Goal: Task Accomplishment & Management: Complete application form

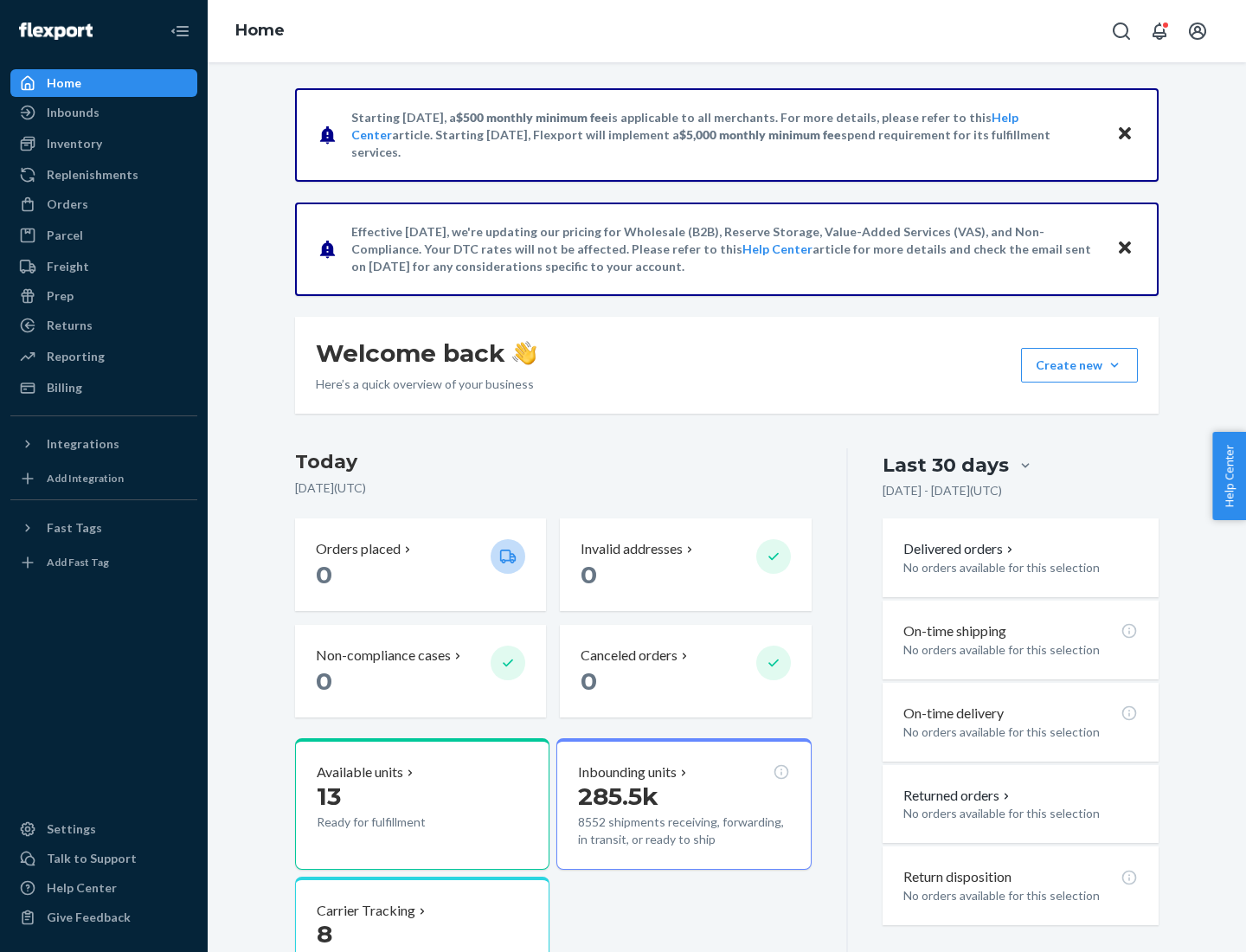
click at [1115, 365] on button "Create new Create new inbound Create new order Create new product" at bounding box center [1080, 365] width 117 height 34
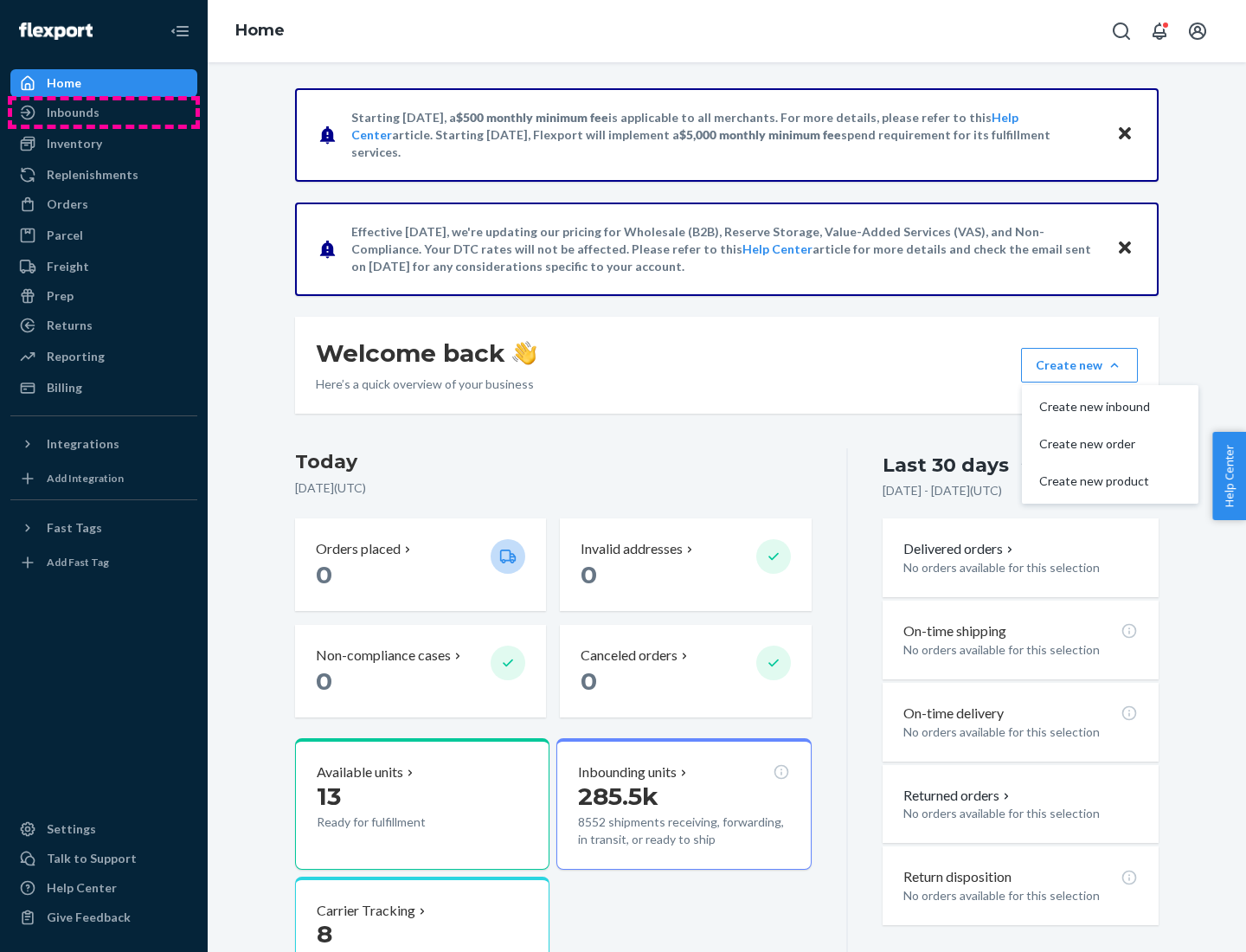
click at [103, 112] on div "Inbounds" at bounding box center [103, 112] width 184 height 24
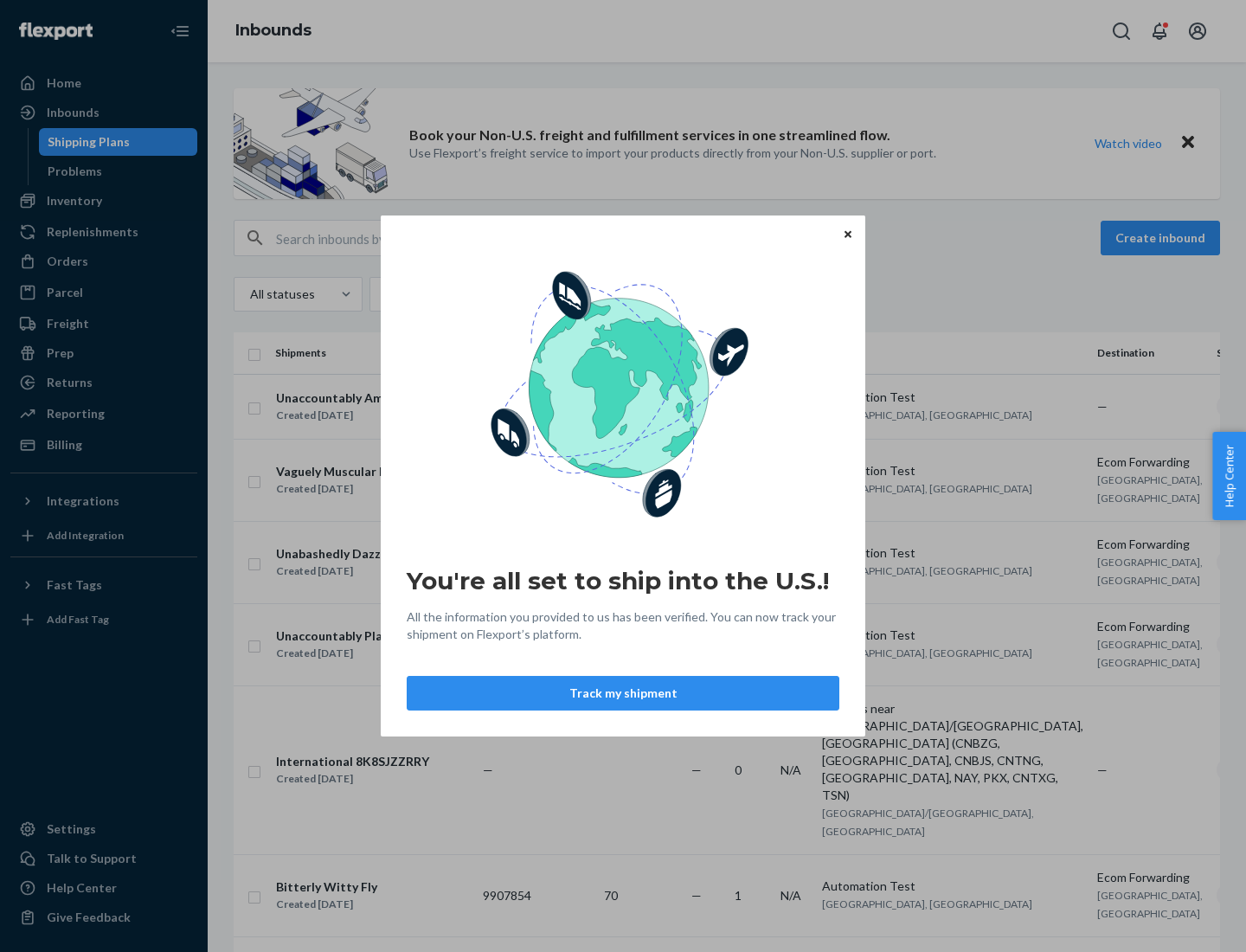
click at [103, 201] on div "You're all set to ship into the U.S.! All the information you provided to us ha…" at bounding box center [623, 476] width 1246 height 952
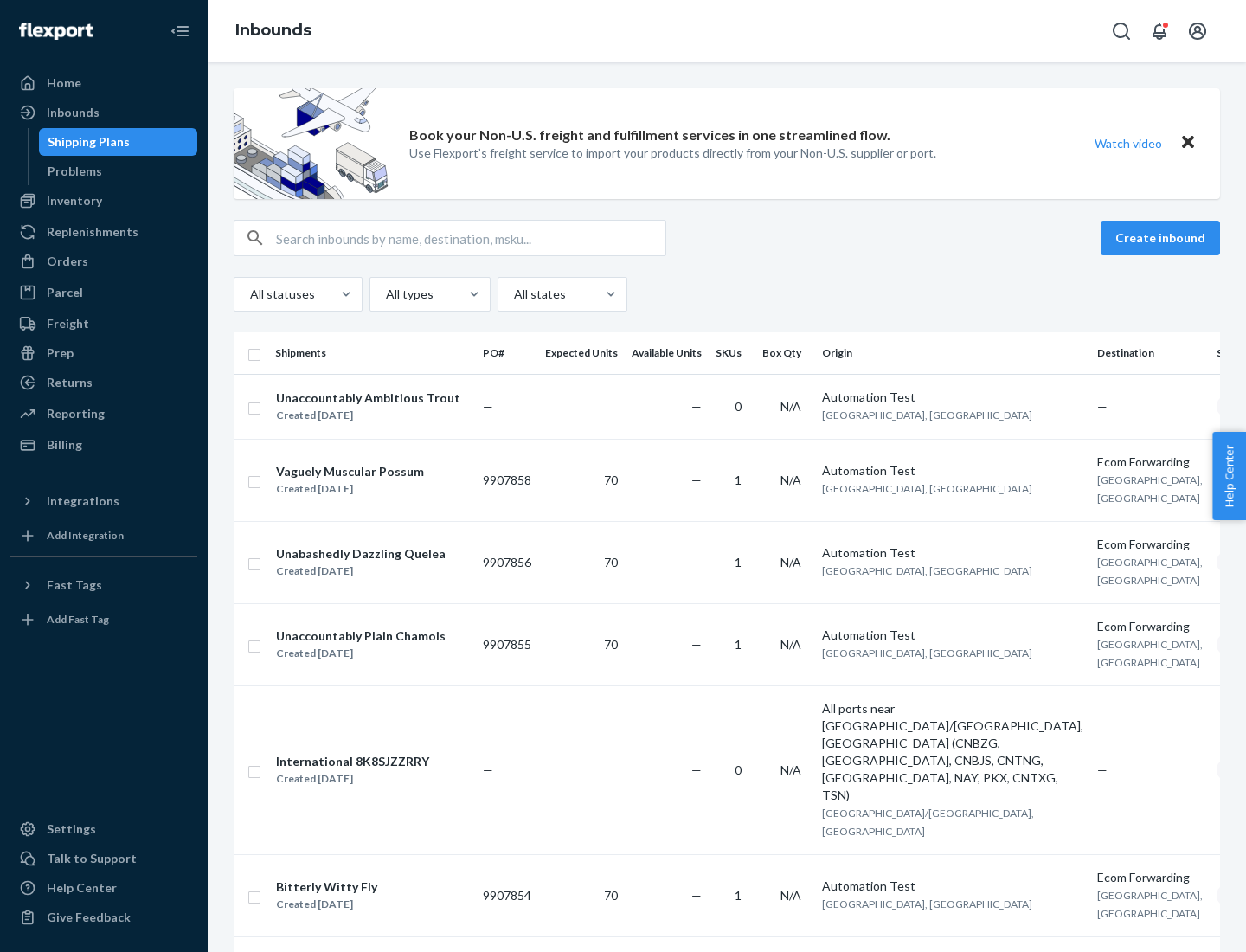
click at [727, 31] on div "Inbounds" at bounding box center [727, 31] width 1038 height 62
click at [727, 294] on div "All statuses All types All states" at bounding box center [727, 294] width 986 height 34
click at [85, 142] on div "Shipping Plans" at bounding box center [88, 141] width 82 height 17
click at [1162, 238] on button "Create inbound" at bounding box center [1160, 238] width 120 height 34
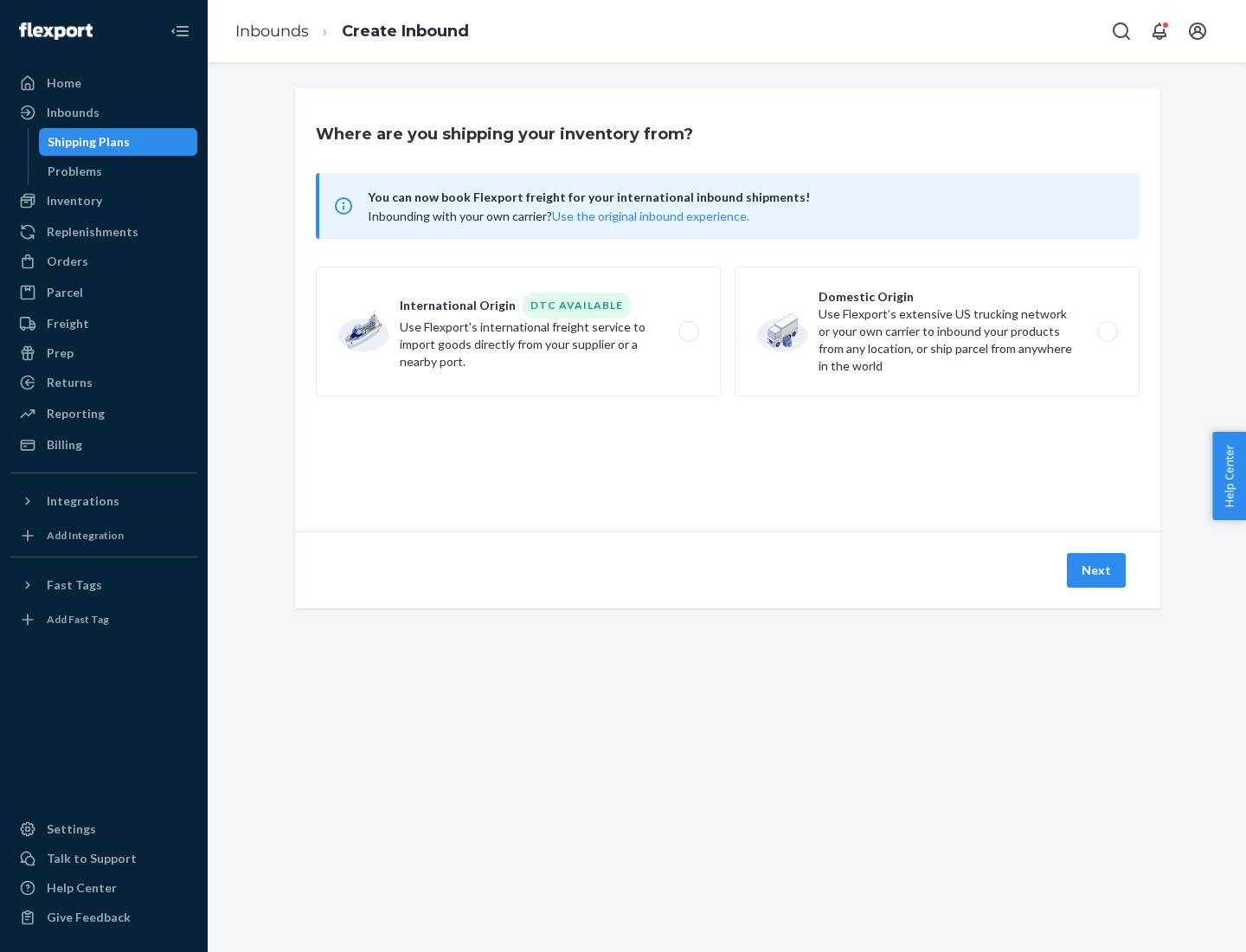
click at [518, 331] on label "International Origin DTC Available Use Flexport's international freight service…" at bounding box center [518, 331] width 405 height 130
click at [688, 331] on input "International Origin DTC Available Use Flexport's international freight service…" at bounding box center [694, 332] width 12 height 12
radio input "true"
click at [728, 453] on icon at bounding box center [728, 453] width 59 height 59
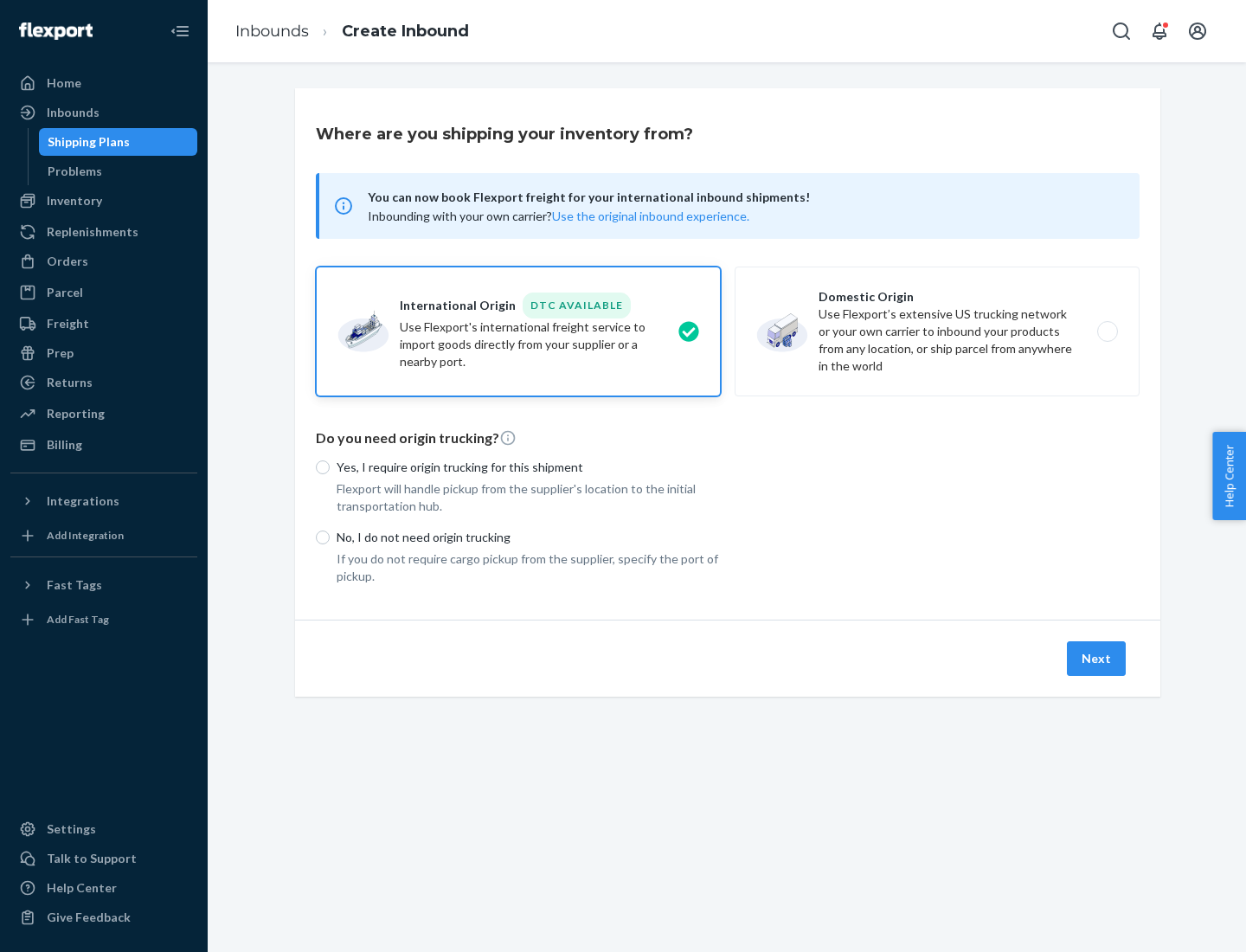
click at [529, 466] on p "Yes, I require origin trucking for this shipment" at bounding box center [528, 467] width 384 height 17
click at [329, 466] on input "Yes, I require origin trucking for this shipment" at bounding box center [322, 467] width 13 height 13
radio input "true"
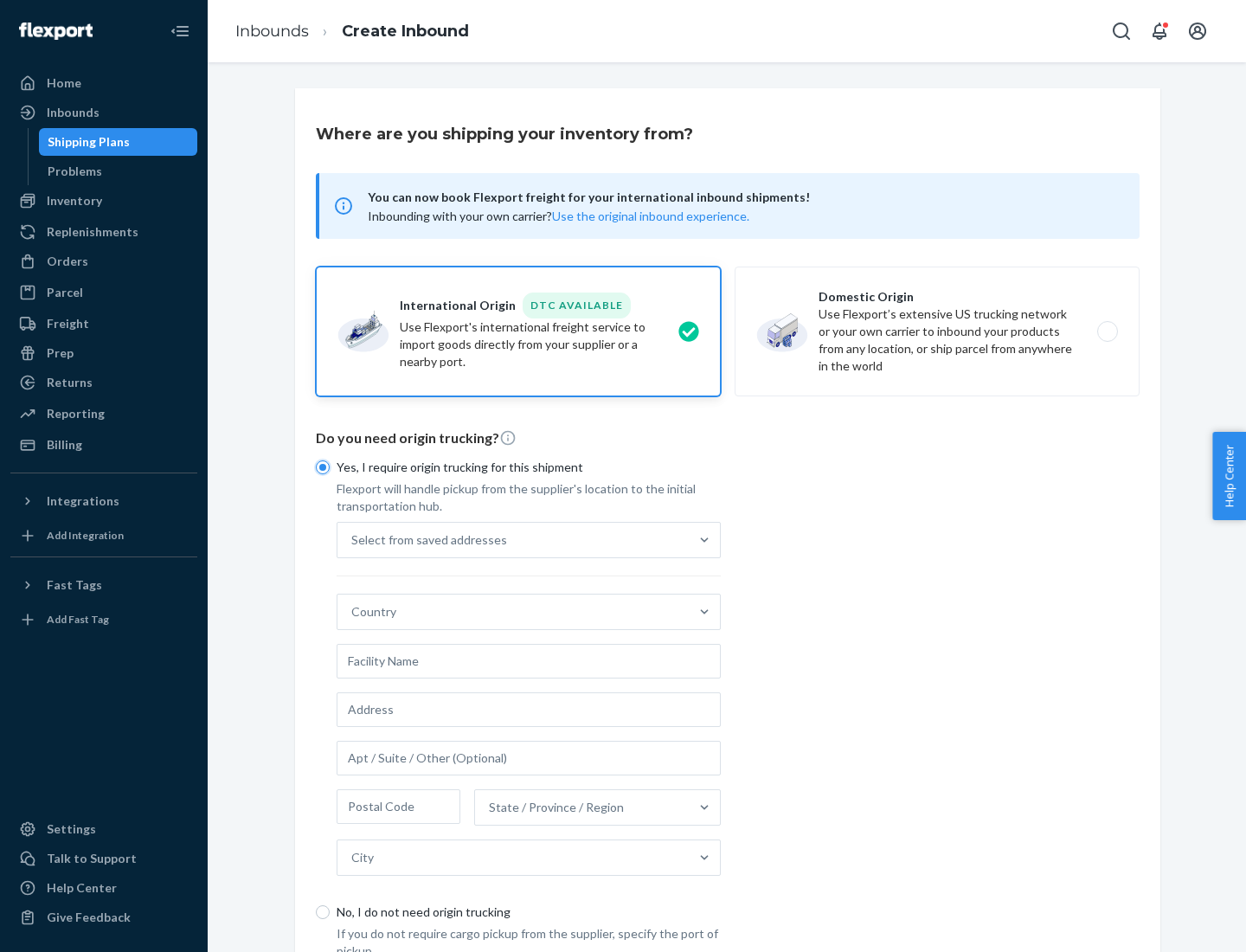
scroll to position [33, 0]
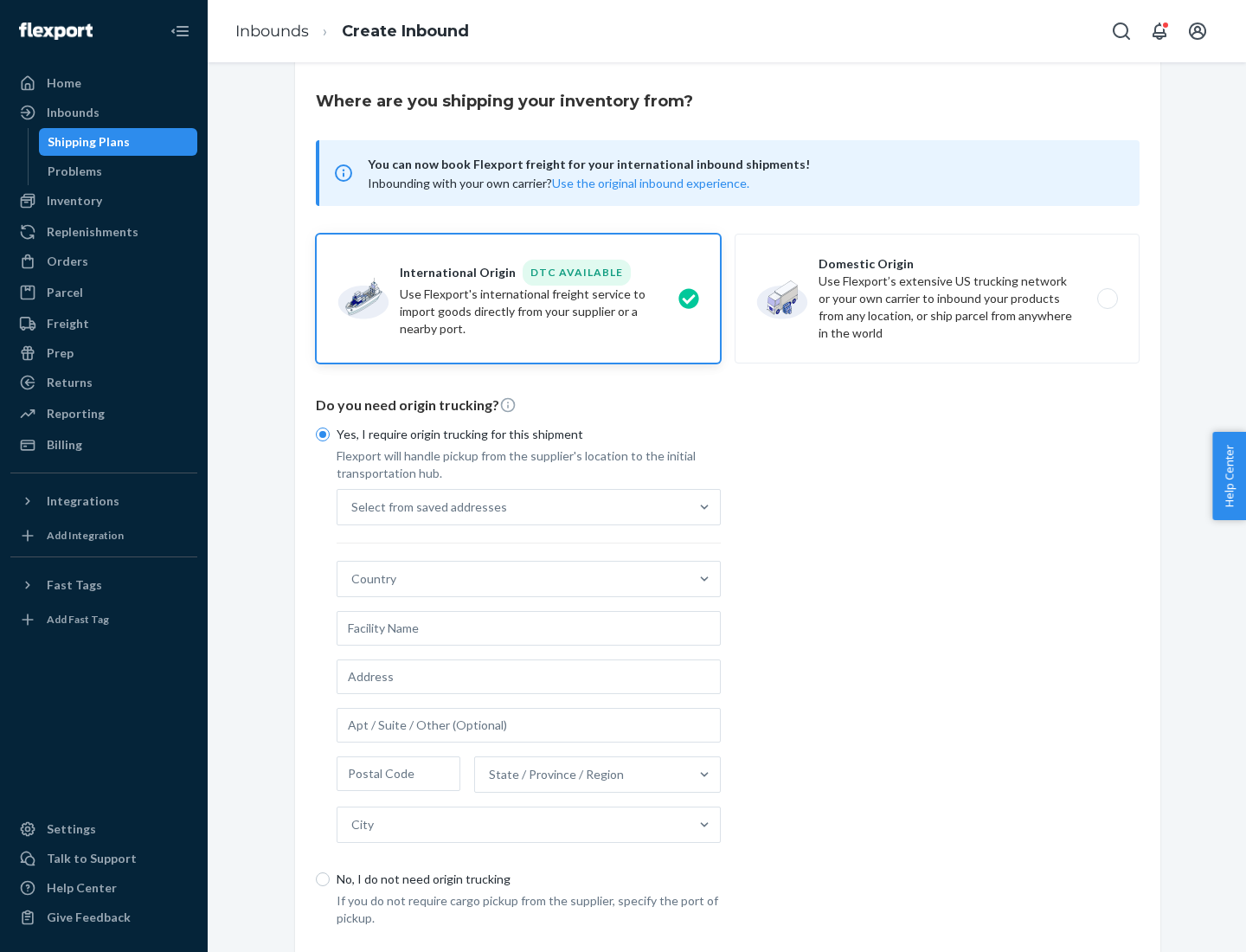
click at [513, 507] on div "Select from saved addresses" at bounding box center [513, 507] width 351 height 34
click at [353, 507] on input "Select from saved addresses" at bounding box center [352, 507] width 2 height 17
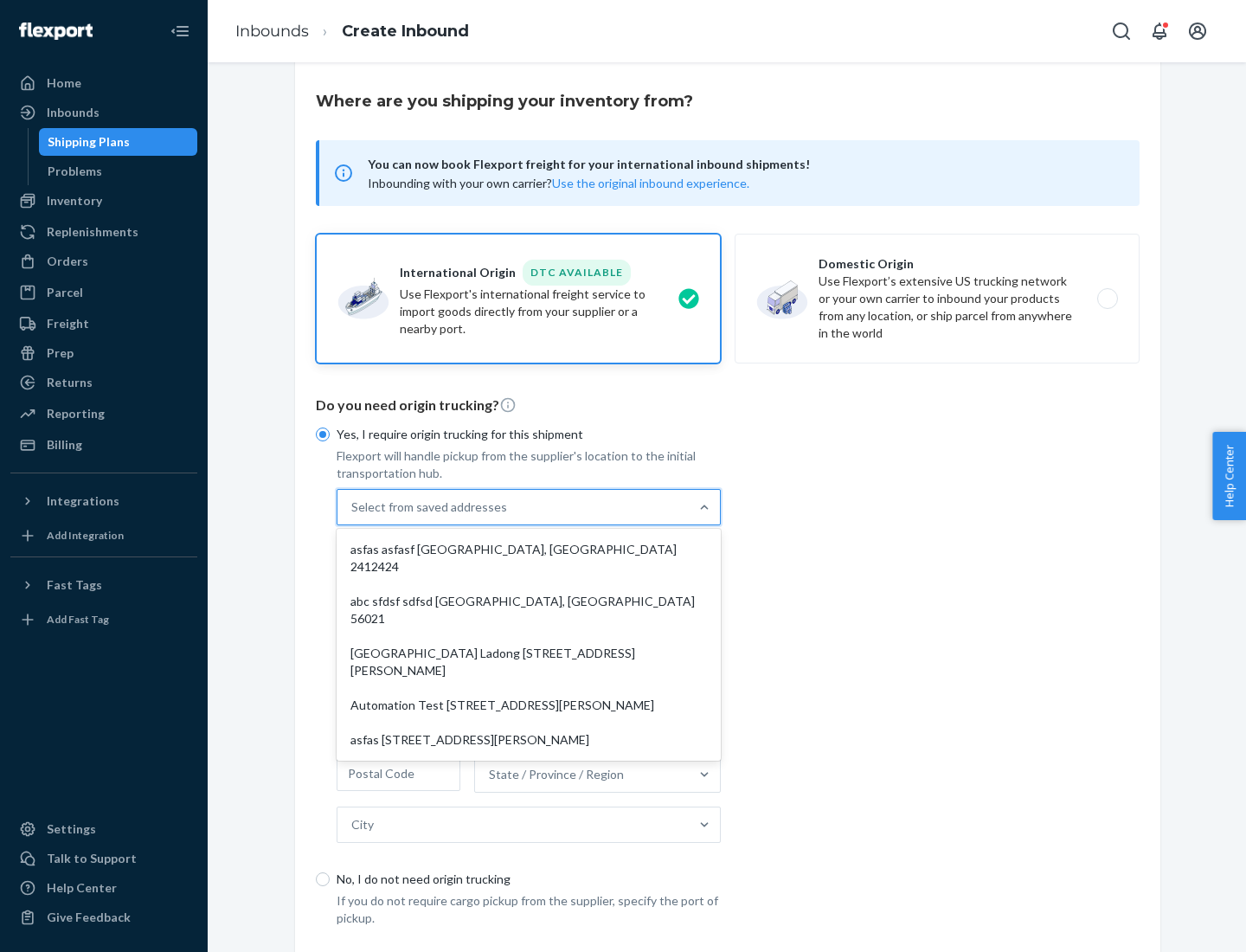
scroll to position [76, 0]
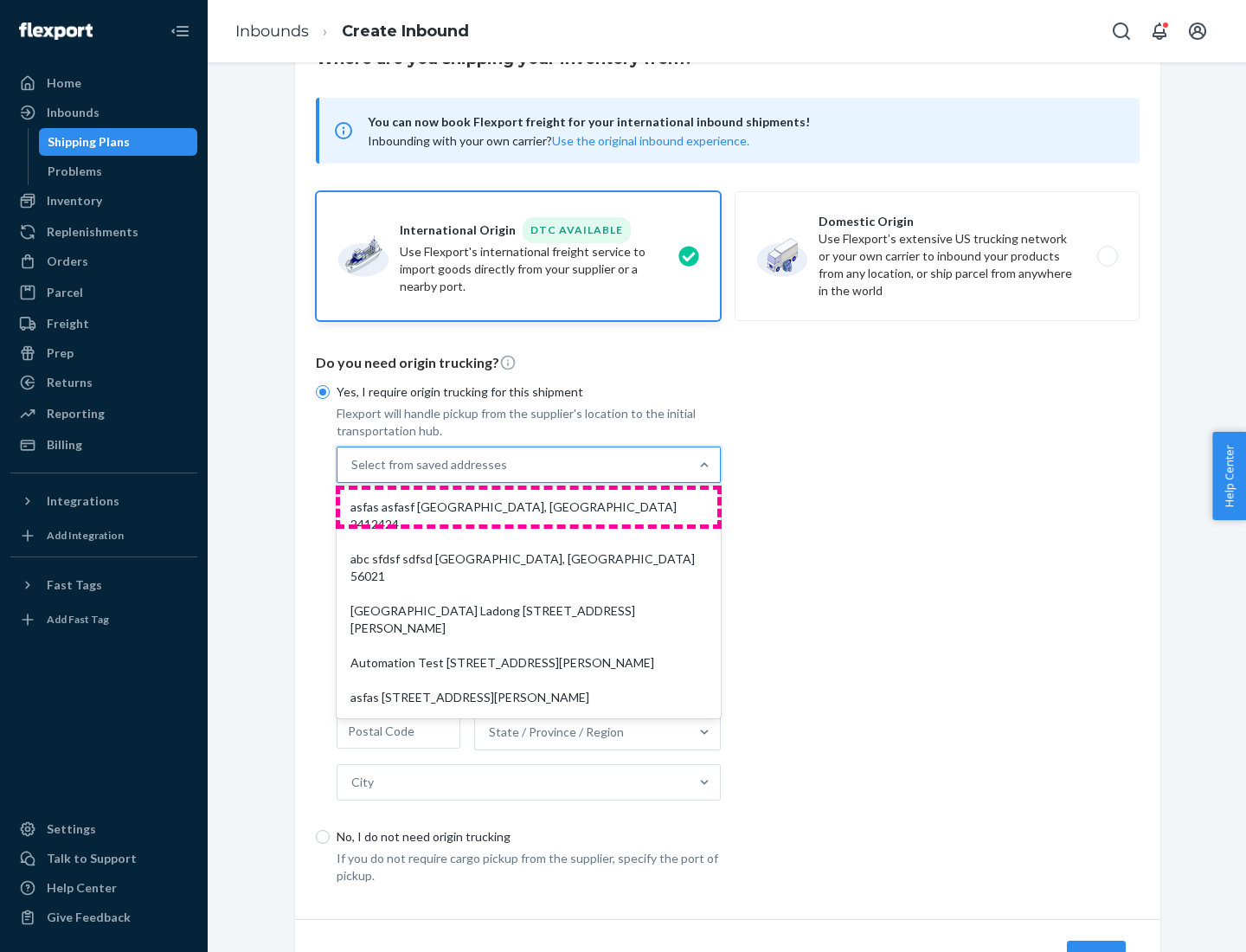
click at [529, 507] on div "asfas asfasf [GEOGRAPHIC_DATA], [GEOGRAPHIC_DATA] 2412424" at bounding box center [528, 516] width 377 height 52
click at [353, 473] on input "option asfas asfasf [GEOGRAPHIC_DATA], [GEOGRAPHIC_DATA] 2412424 focused, 1 of …" at bounding box center [352, 464] width 2 height 17
type input "asfas"
type input "asfasf"
type input "2412424"
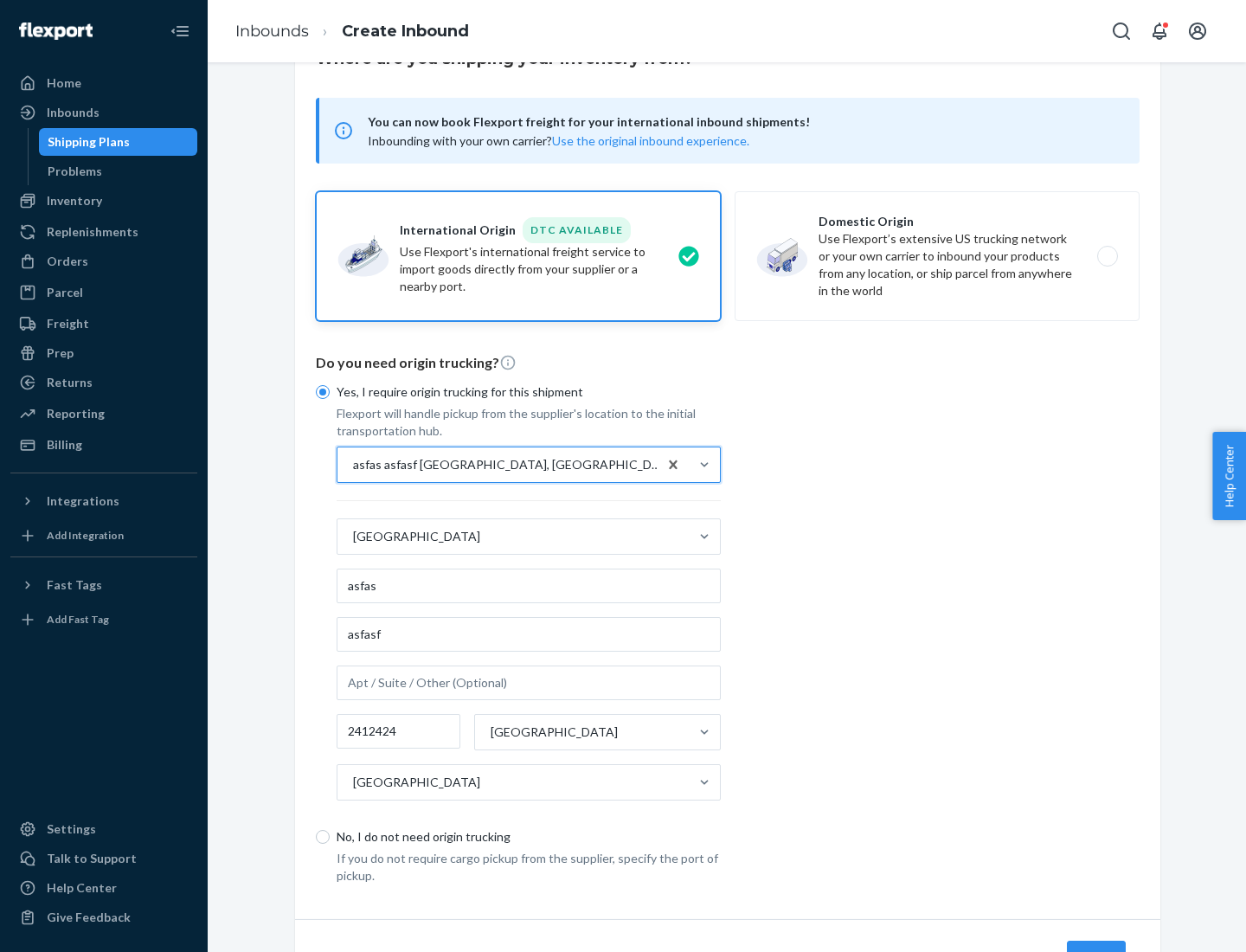
scroll to position [161, 0]
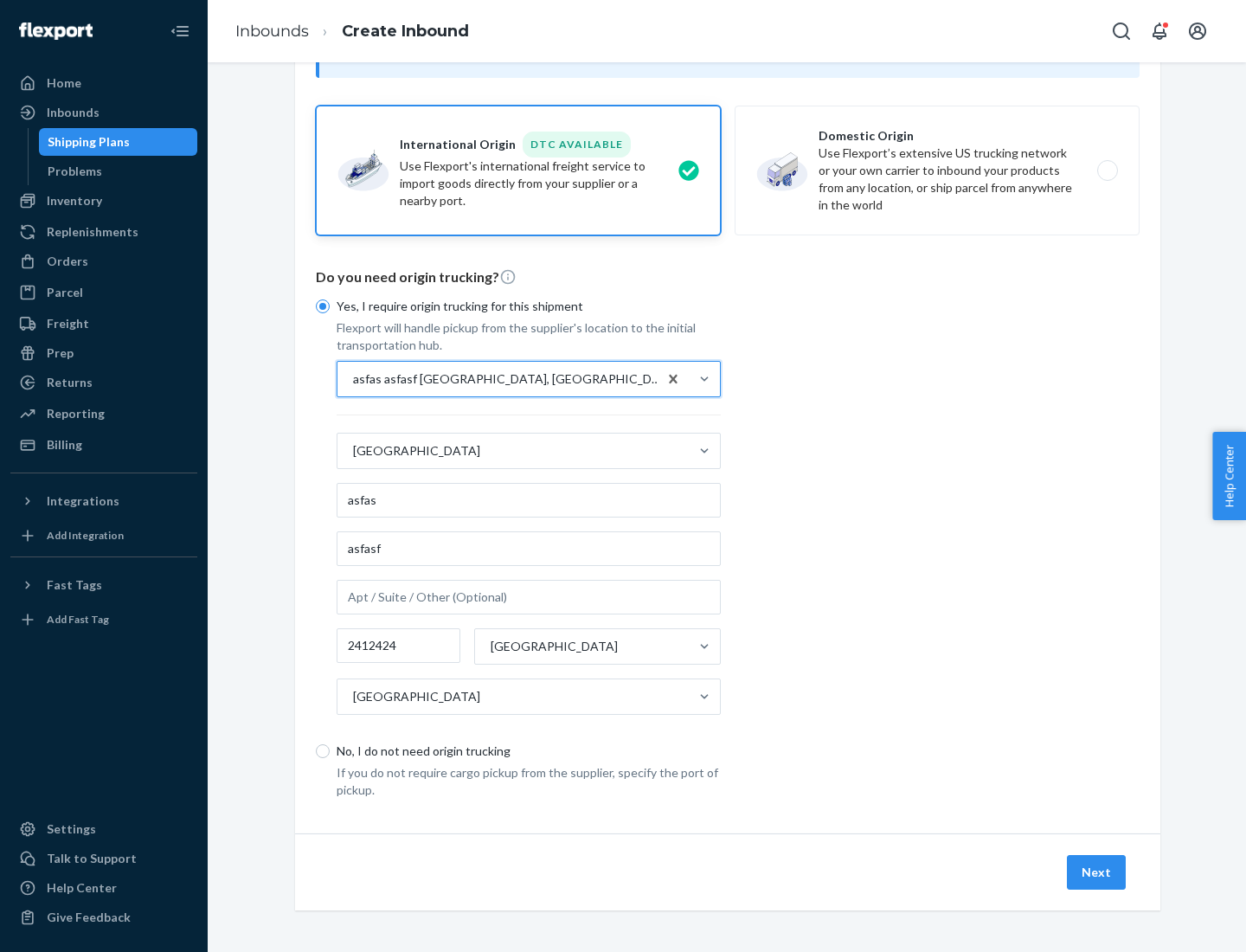
click at [1097, 871] on button "Next" at bounding box center [1096, 872] width 58 height 34
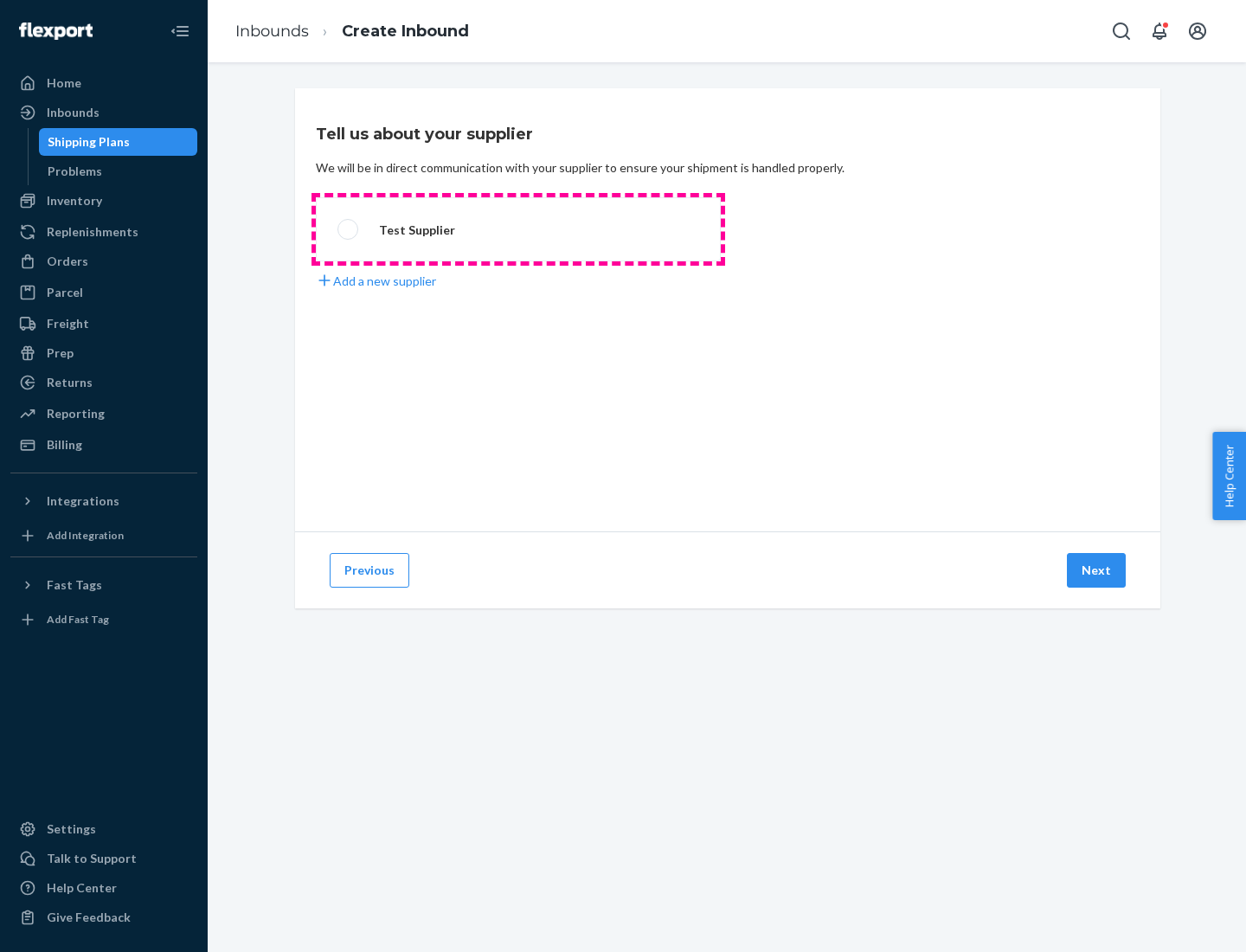
click at [518, 229] on label "Test Supplier" at bounding box center [518, 229] width 405 height 64
click at [349, 229] on input "Test Supplier" at bounding box center [343, 229] width 12 height 12
radio input "true"
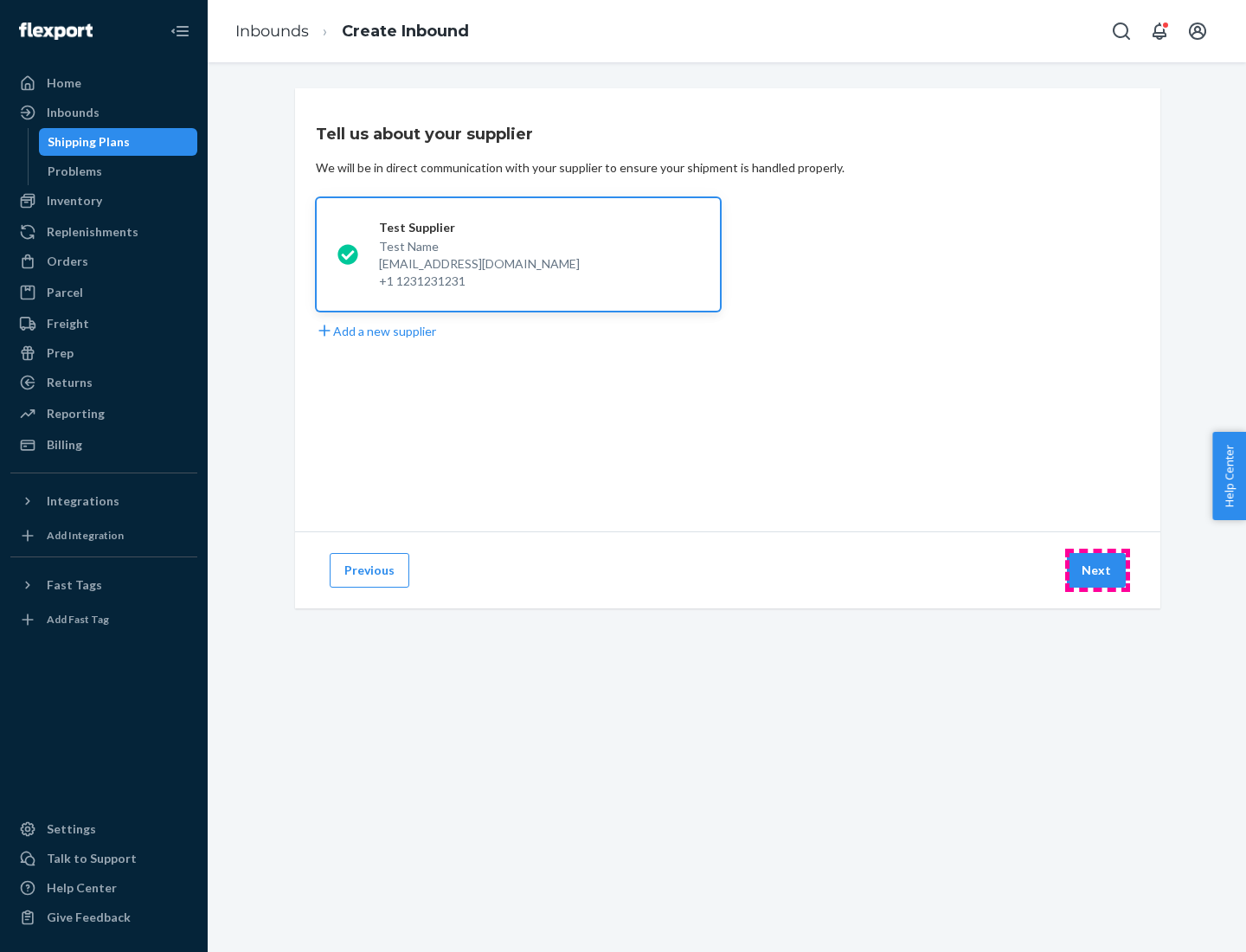
click at [1097, 570] on button "Next" at bounding box center [1096, 570] width 58 height 34
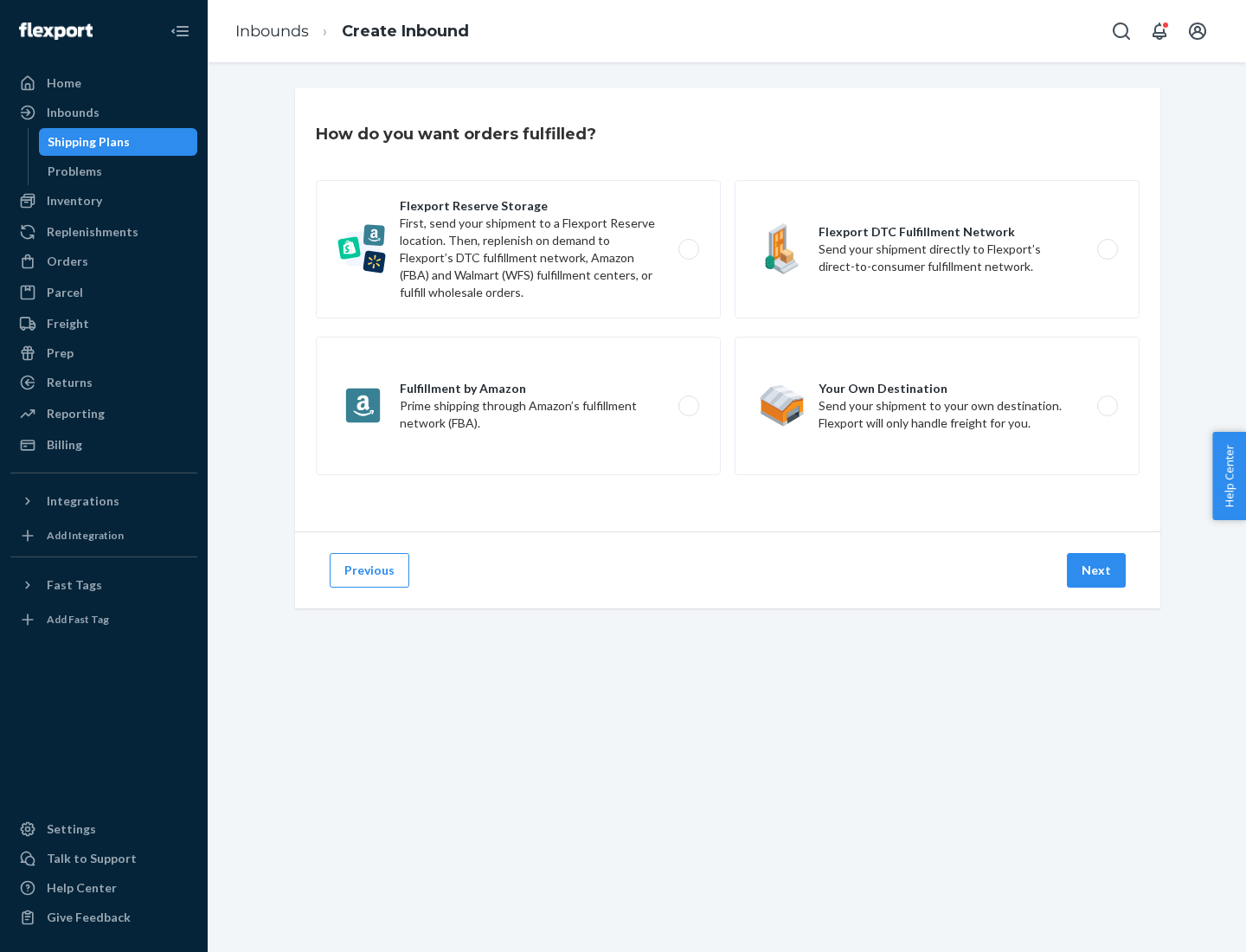
click at [518, 406] on label "Fulfillment by Amazon Prime shipping through Amazon’s fulfillment network (FBA)." at bounding box center [518, 406] width 405 height 139
click at [688, 406] on input "Fulfillment by Amazon Prime shipping through Amazon’s fulfillment network (FBA)." at bounding box center [694, 406] width 12 height 12
radio input "true"
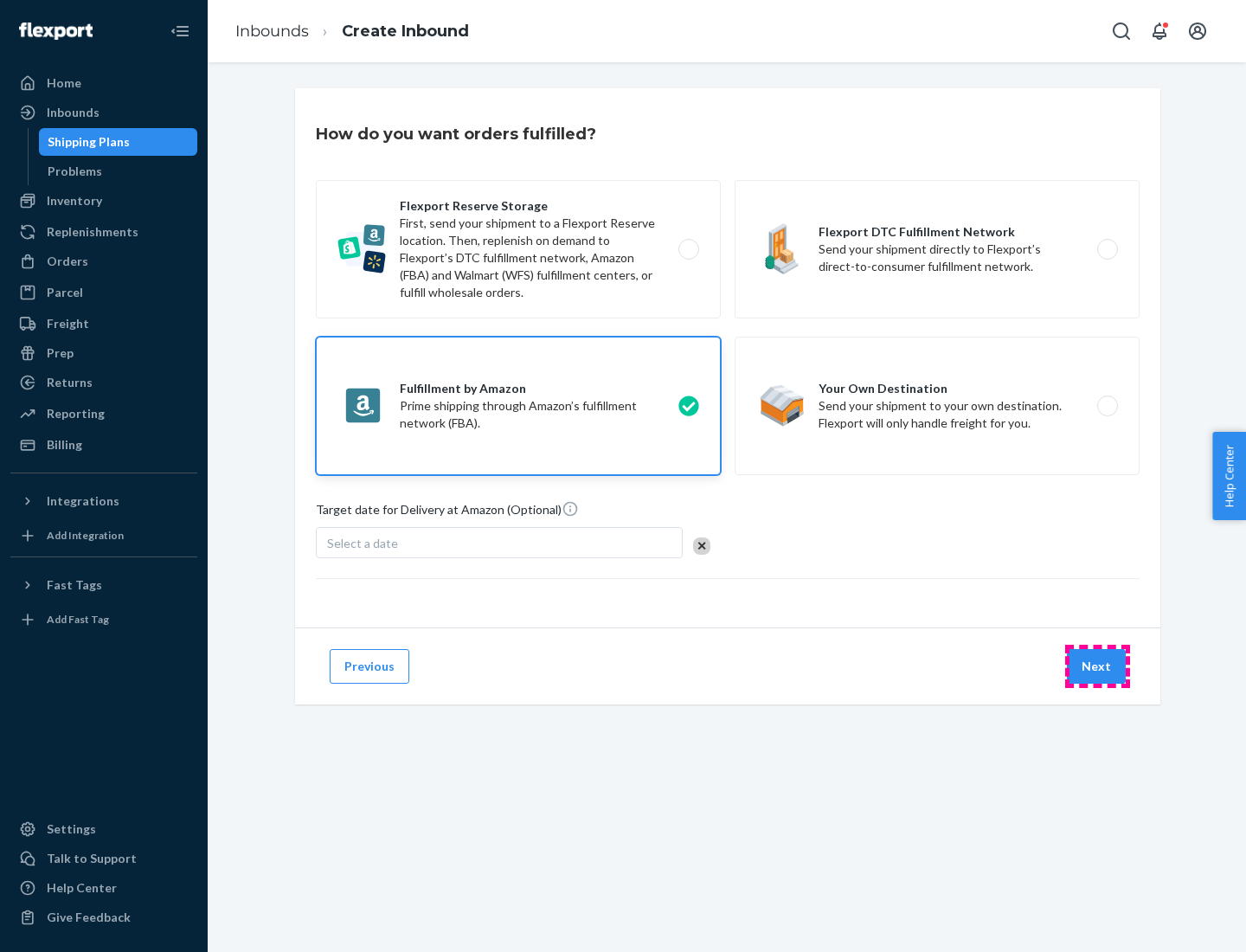
click at [1097, 666] on button "Next" at bounding box center [1096, 666] width 58 height 34
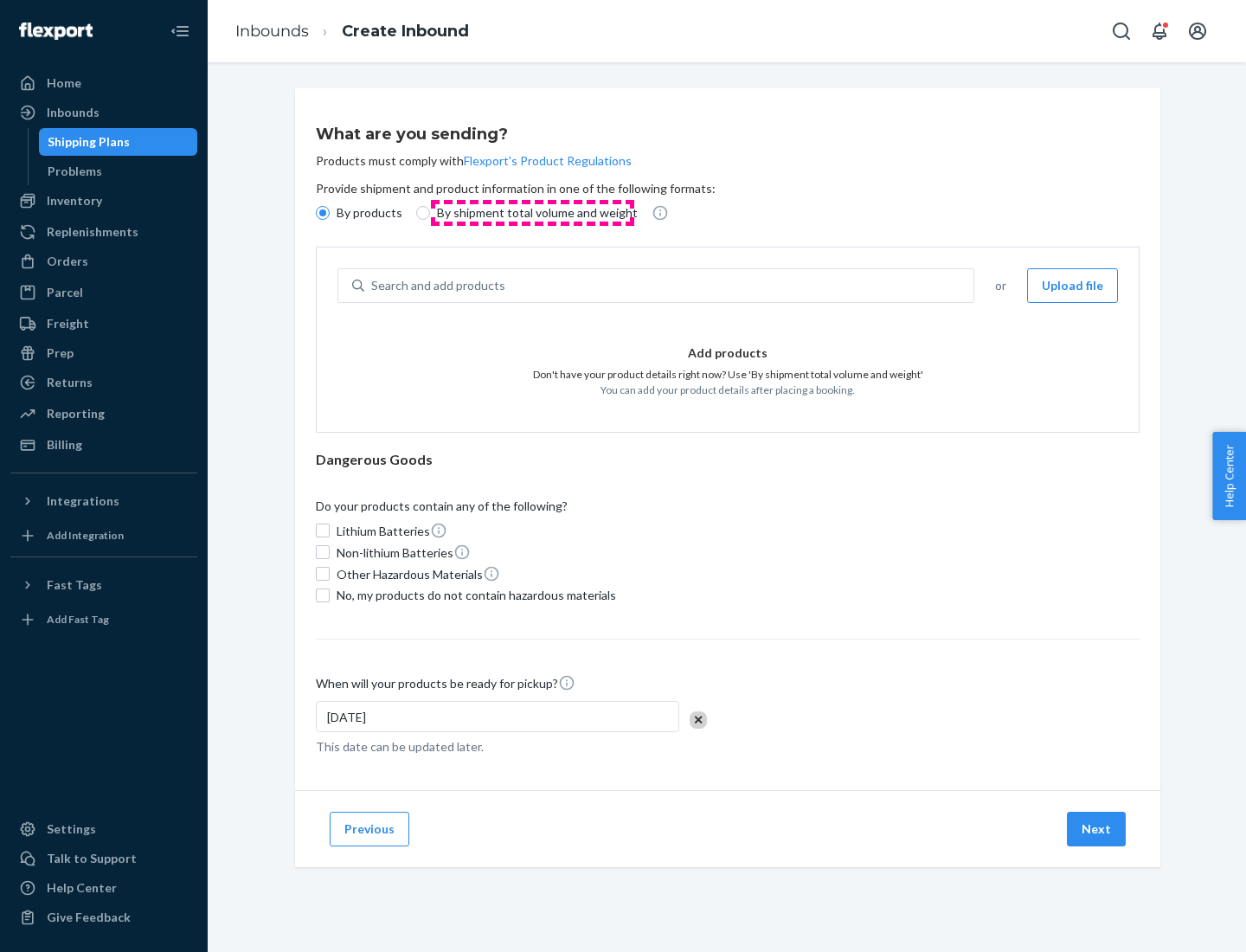
click at [532, 213] on p "By shipment total volume and weight" at bounding box center [537, 212] width 201 height 17
click at [430, 213] on input "By shipment total volume and weight" at bounding box center [423, 212] width 13 height 13
radio input "true"
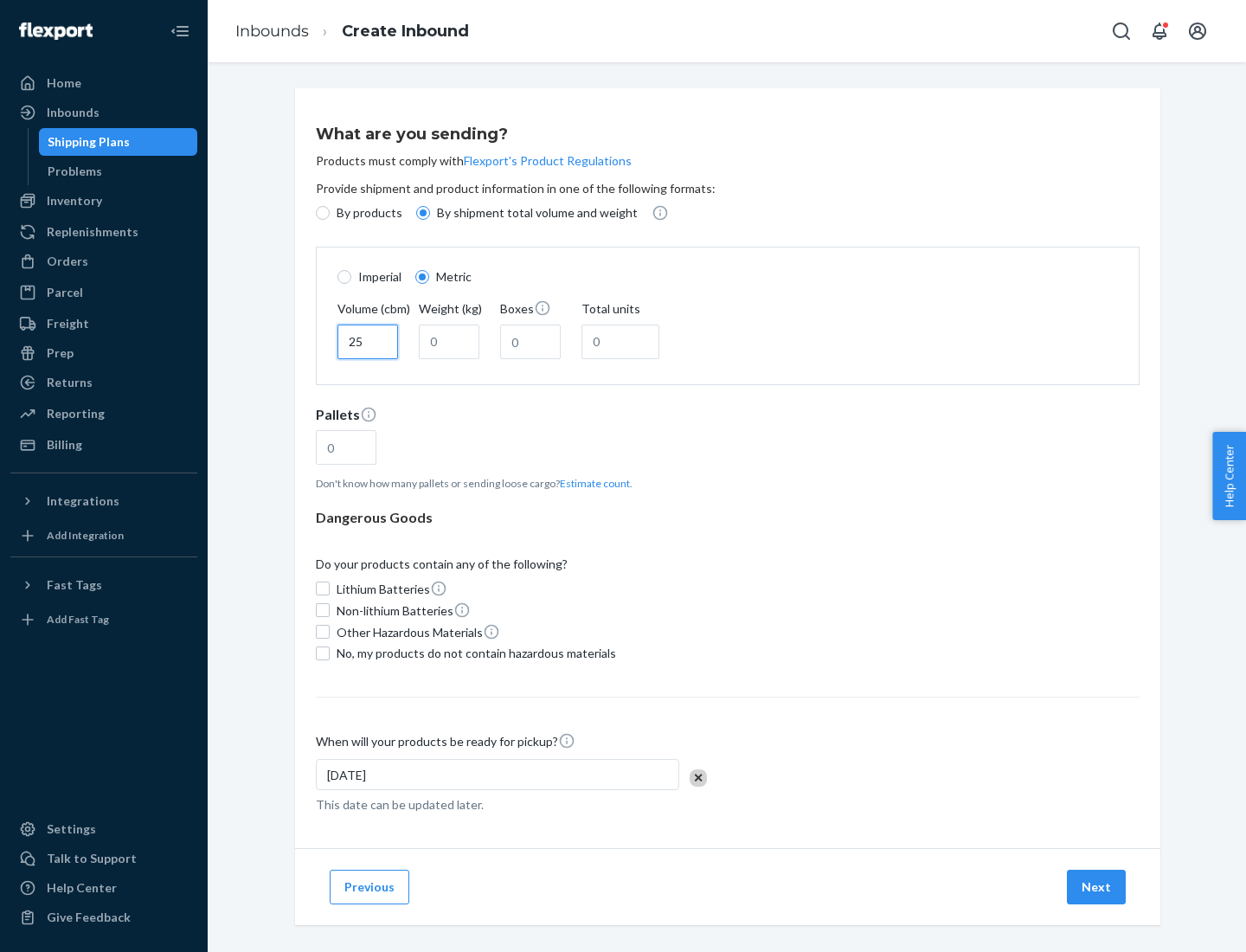
type input "25"
type input "100"
type input "50"
type input "500"
click at [591, 483] on button "Estimate count" at bounding box center [595, 483] width 70 height 14
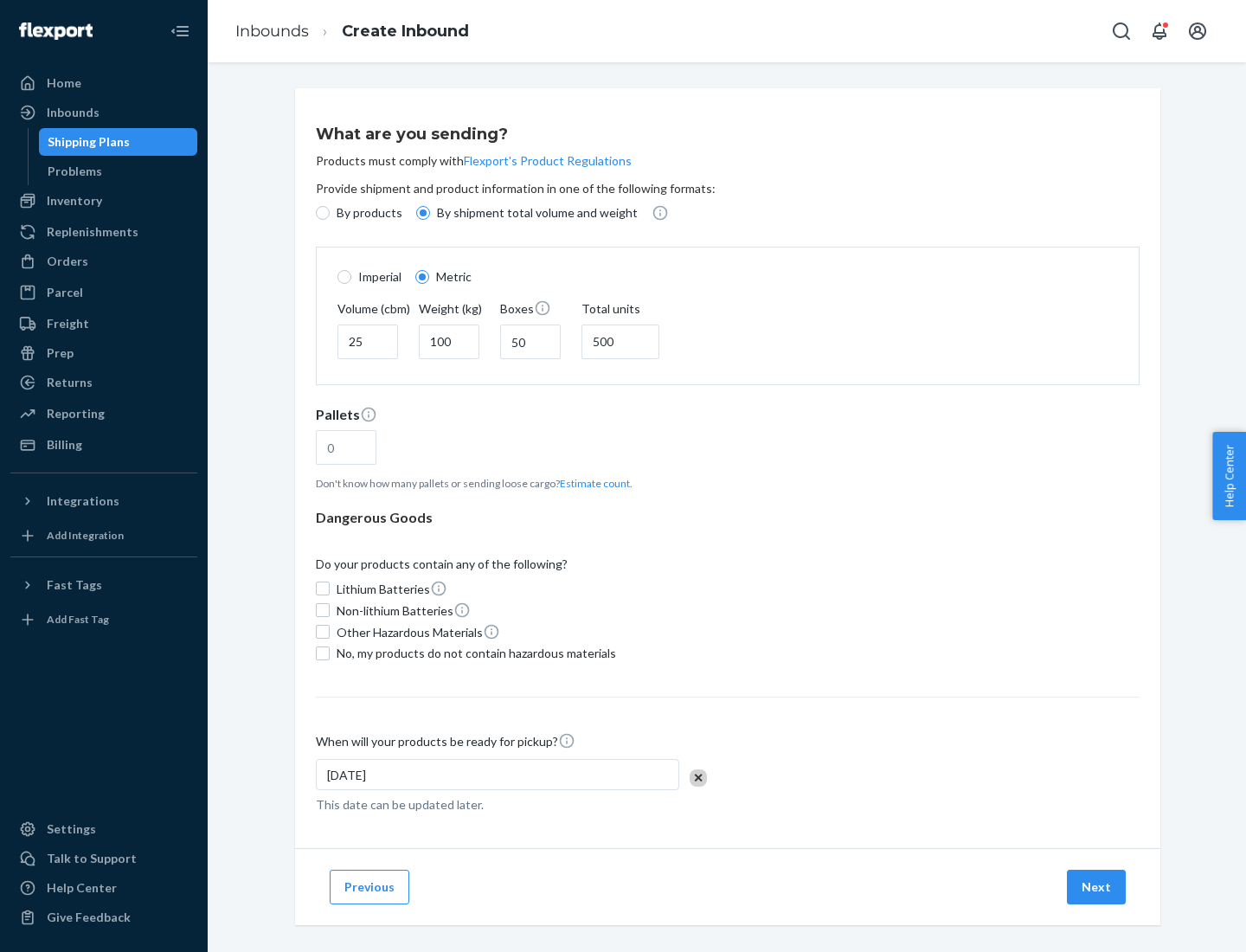
type input "16"
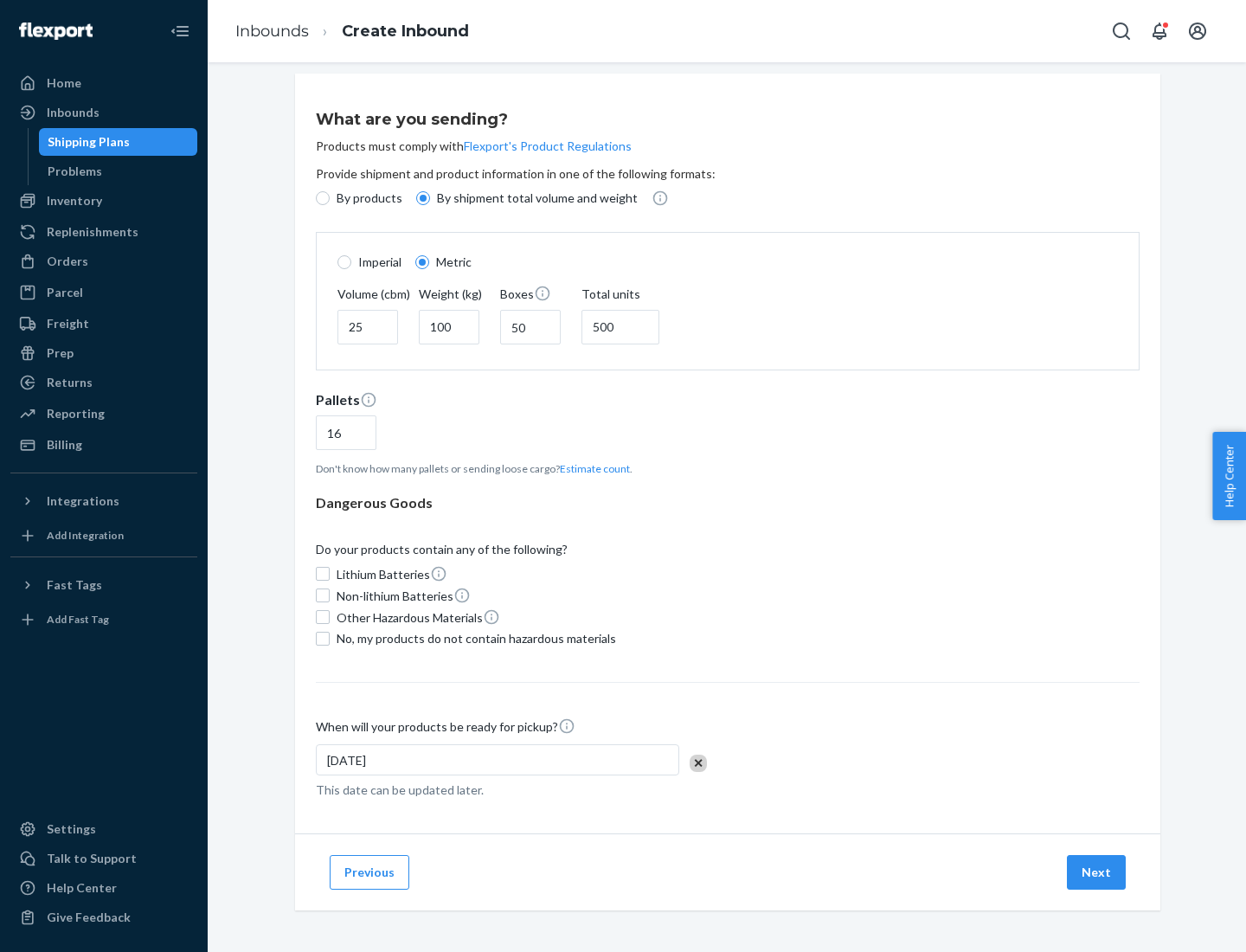
click at [473, 638] on span "No, my products do not contain hazardous materials" at bounding box center [476, 638] width 280 height 17
click at [329, 638] on input "No, my products do not contain hazardous materials" at bounding box center [322, 638] width 13 height 13
checkbox input "true"
click at [1097, 871] on button "Next" at bounding box center [1096, 872] width 58 height 34
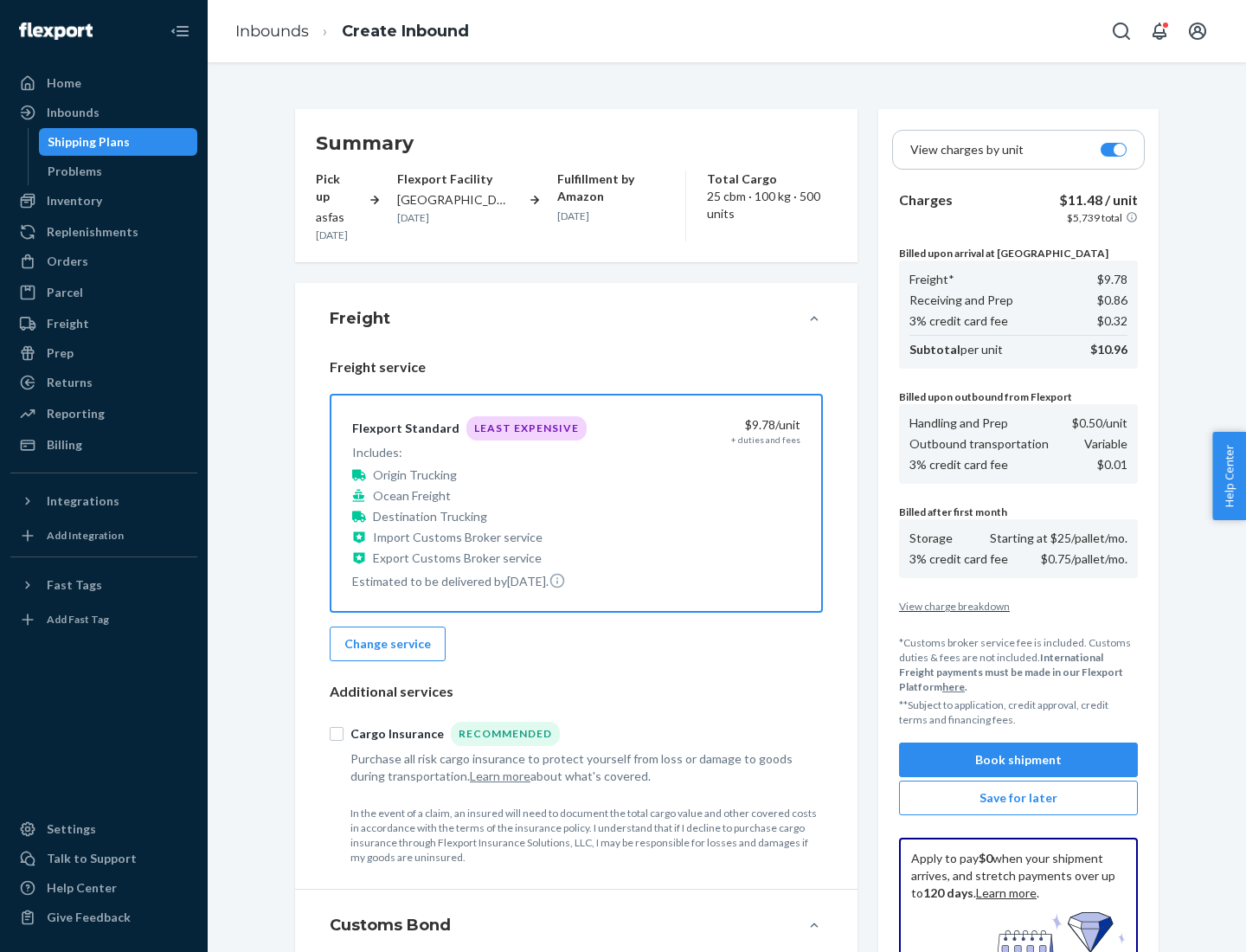
scroll to position [253, 0]
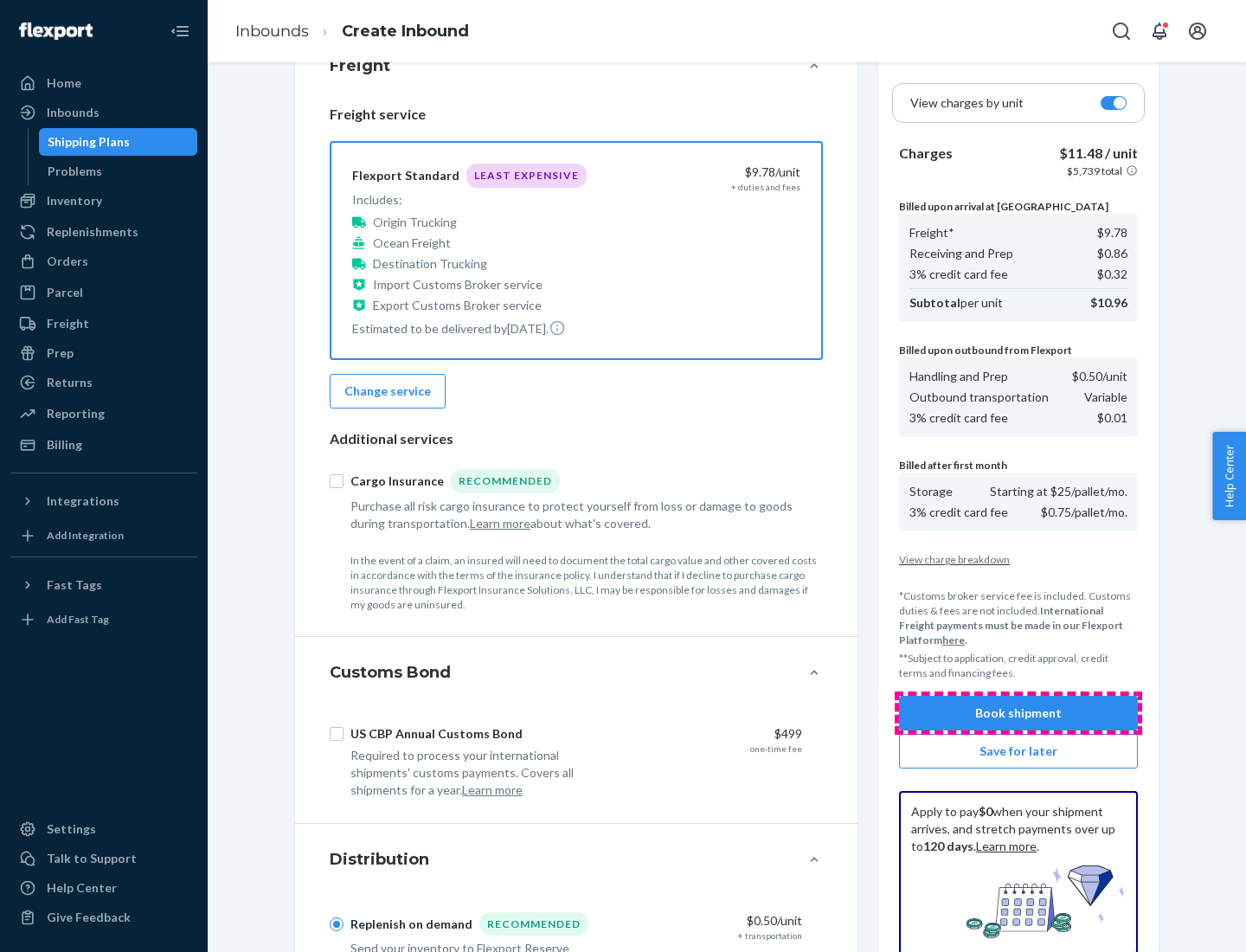
click at [1018, 713] on button "Book shipment" at bounding box center [1017, 713] width 238 height 34
